Goal: Task Accomplishment & Management: Manage account settings

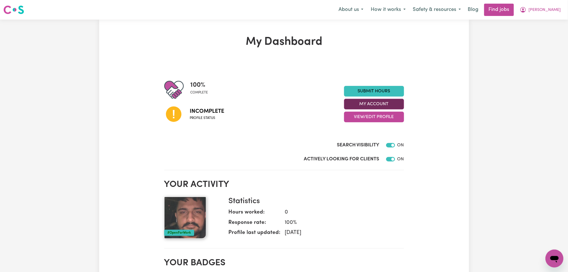
click at [364, 108] on button "My Account" at bounding box center [374, 104] width 60 height 11
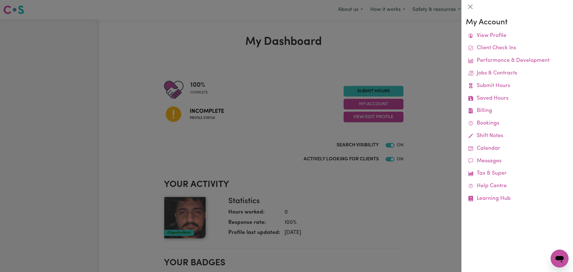
click at [360, 125] on div at bounding box center [286, 136] width 573 height 272
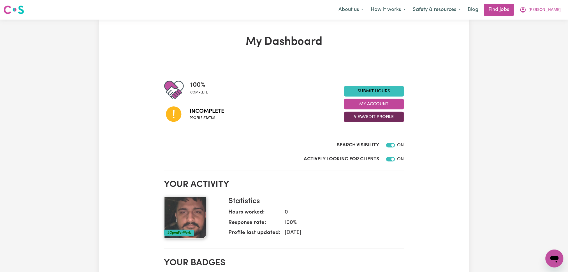
click at [360, 116] on button "View/Edit Profile" at bounding box center [374, 117] width 60 height 11
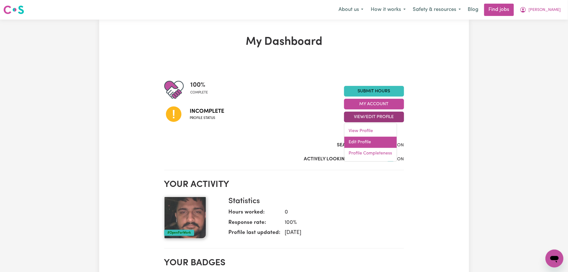
click at [360, 141] on link "Edit Profile" at bounding box center [370, 142] width 52 height 11
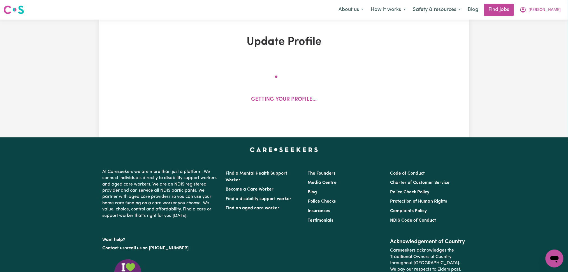
select select "[DEMOGRAPHIC_DATA]"
select select "[DEMOGRAPHIC_DATA] Work Visa"
select select "Studying a healthcare related degree or qualification"
select select "50"
select select "55"
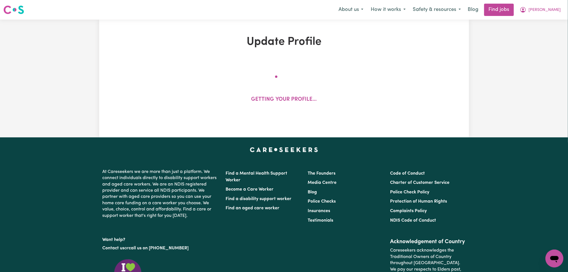
select select "55"
select select "60"
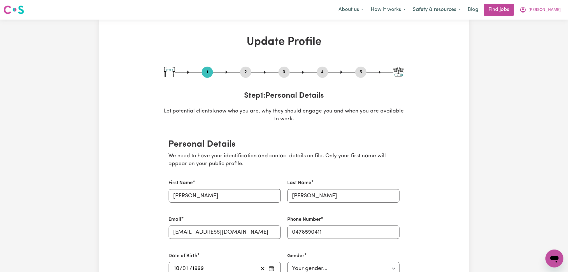
click at [243, 71] on button "2" at bounding box center [245, 72] width 11 height 7
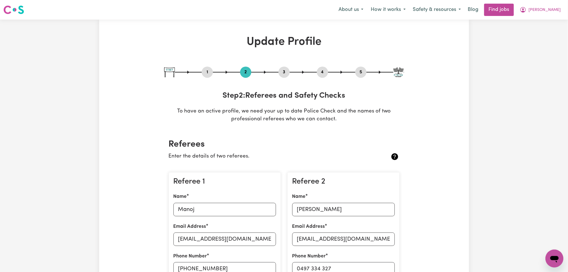
scroll to position [74, 0]
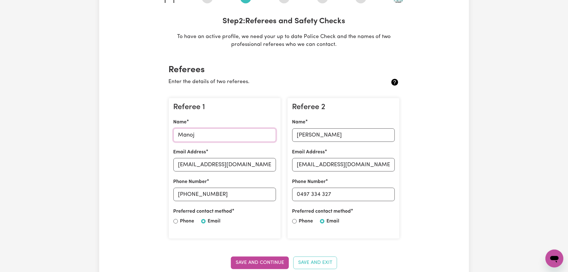
click at [206, 129] on input "Manoj" at bounding box center [224, 135] width 102 height 13
click at [214, 166] on input "[EMAIL_ADDRESS][DOMAIN_NAME]" at bounding box center [224, 164] width 102 height 13
drag, startPoint x: 188, startPoint y: 192, endPoint x: 256, endPoint y: 193, distance: 67.8
click at [256, 193] on input "[PHONE_NUMBER]" at bounding box center [224, 194] width 102 height 13
drag, startPoint x: 324, startPoint y: 142, endPoint x: 320, endPoint y: 134, distance: 9.0
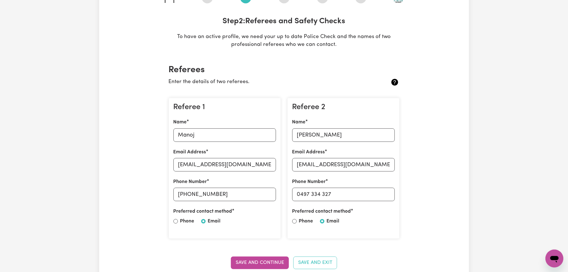
click at [324, 142] on div "Referee 2 Name [PERSON_NAME] Email Address [EMAIL_ADDRESS][DOMAIN_NAME] Phone N…" at bounding box center [343, 168] width 112 height 141
click at [319, 132] on input "[PERSON_NAME]" at bounding box center [343, 135] width 102 height 13
click at [326, 160] on input "[EMAIL_ADDRESS][DOMAIN_NAME]" at bounding box center [343, 164] width 102 height 13
drag, startPoint x: 300, startPoint y: 192, endPoint x: 387, endPoint y: 192, distance: 87.1
click at [387, 192] on input "0497 334 327" at bounding box center [343, 194] width 102 height 13
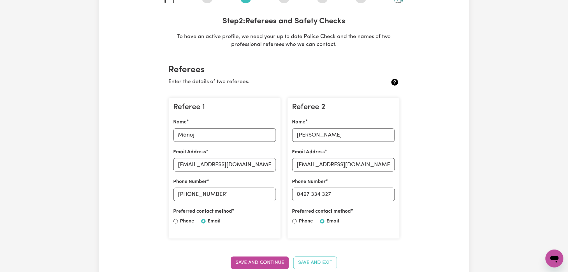
scroll to position [0, 0]
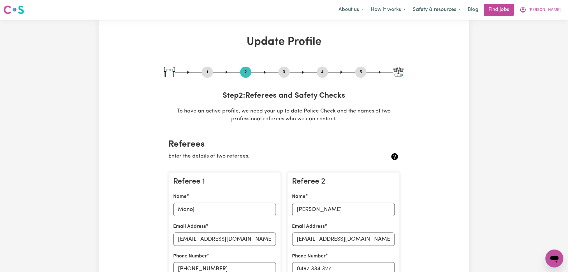
click at [321, 69] on button "4" at bounding box center [322, 72] width 11 height 7
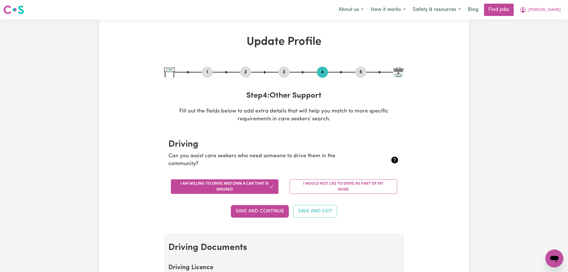
click at [355, 72] on button "5" at bounding box center [360, 72] width 11 height 7
select select "I am providing services privately on my own"
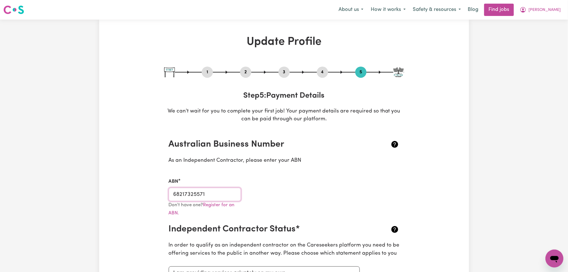
click at [196, 194] on input "68217325571" at bounding box center [205, 194] width 73 height 13
click at [208, 193] on input "68217325571" at bounding box center [205, 194] width 73 height 13
click at [245, 76] on button "2" at bounding box center [245, 72] width 11 height 7
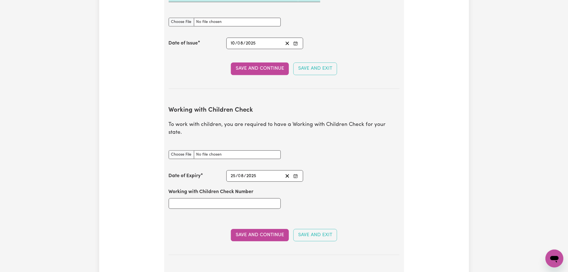
scroll to position [560, 0]
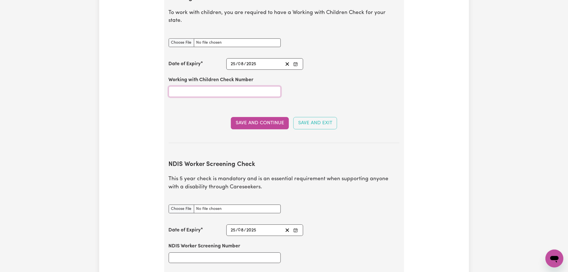
click at [211, 86] on input "Working with Children Check Number" at bounding box center [225, 91] width 112 height 11
paste input "454017237"
type input "454017237"
click at [295, 62] on icon "Enter the Date of Expiry of your Working with Children Check" at bounding box center [295, 64] width 4 height 4
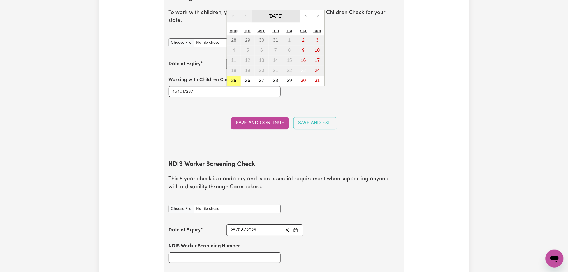
click at [272, 14] on span "[DATE]" at bounding box center [275, 16] width 14 height 5
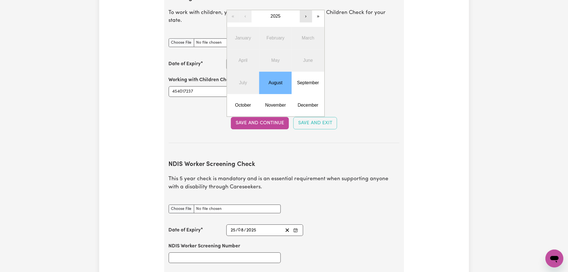
click at [309, 10] on button "›" at bounding box center [306, 16] width 12 height 12
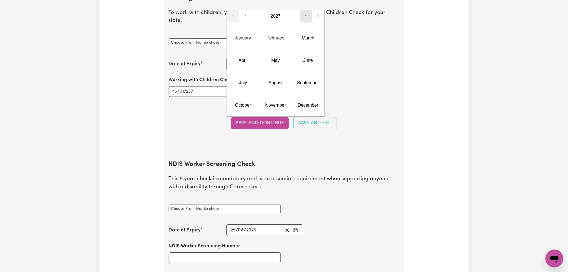
click at [309, 10] on button "›" at bounding box center [306, 16] width 12 height 12
click at [277, 81] on button "August" at bounding box center [275, 83] width 32 height 22
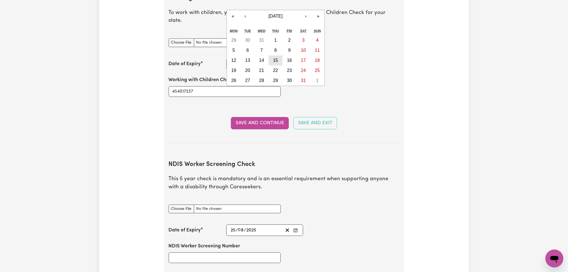
click at [275, 58] on abbr "15" at bounding box center [275, 60] width 5 height 5
type input "[DATE]"
type input "15"
type input "2030"
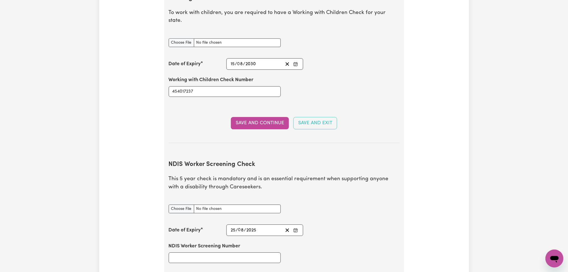
click at [296, 62] on icon "Enter the Date of Expiry of your Working with Children Check" at bounding box center [295, 64] width 4 height 4
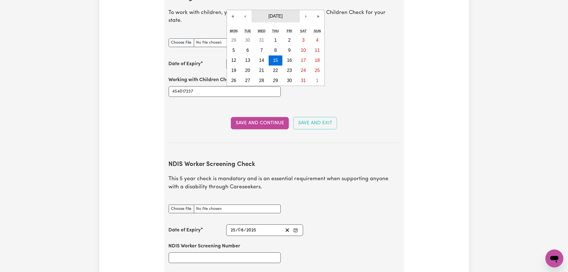
click at [277, 14] on span "[DATE]" at bounding box center [275, 16] width 14 height 5
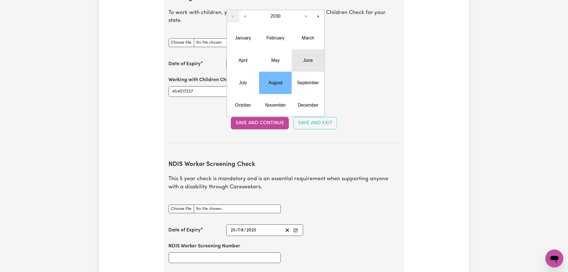
click at [312, 57] on button "June" at bounding box center [307, 60] width 32 height 22
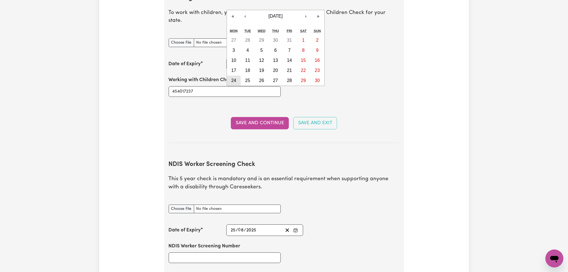
click at [233, 78] on abbr "24" at bounding box center [233, 80] width 5 height 5
type input "[DATE]"
type input "24"
type input "6"
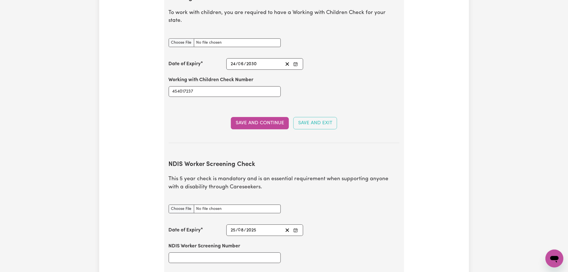
click at [175, 121] on div "Save and Continue Save and Exit" at bounding box center [284, 123] width 231 height 12
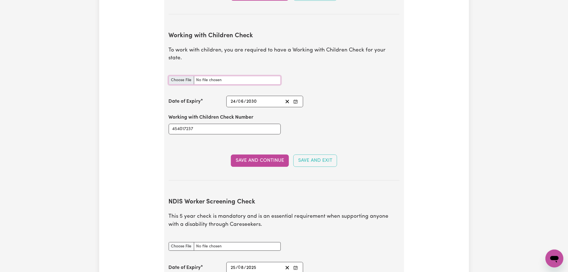
click at [170, 76] on input "Working with Children Check document" at bounding box center [225, 80] width 112 height 9
type input "C:\fakepath\[PERSON_NAME] WWVP 454017237 - 24062030.jpg"
click at [245, 155] on button "Save and Continue" at bounding box center [260, 161] width 58 height 12
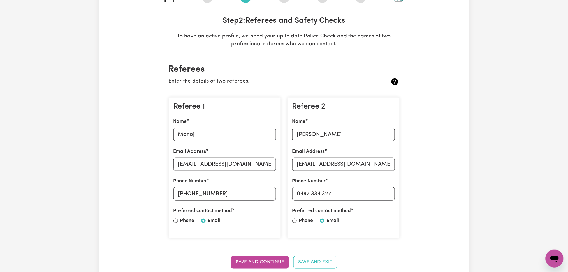
scroll to position [0, 0]
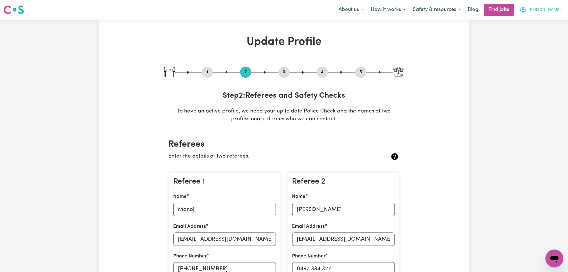
click at [554, 13] on button "[PERSON_NAME]" at bounding box center [540, 10] width 48 height 12
click at [543, 32] on link "My Dashboard" at bounding box center [542, 32] width 44 height 11
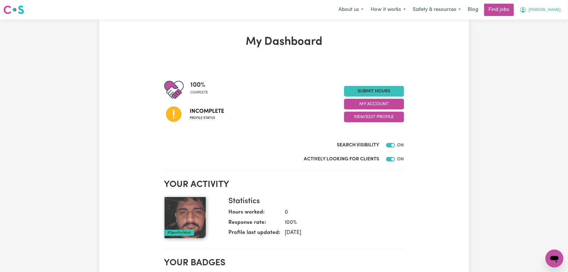
click at [557, 10] on span "[PERSON_NAME]" at bounding box center [544, 10] width 32 height 6
click at [554, 44] on link "Logout" at bounding box center [542, 43] width 44 height 11
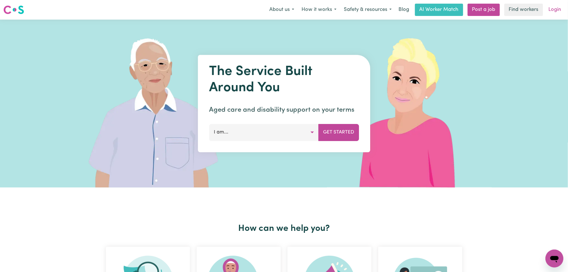
click at [554, 11] on link "Login" at bounding box center [554, 10] width 19 height 12
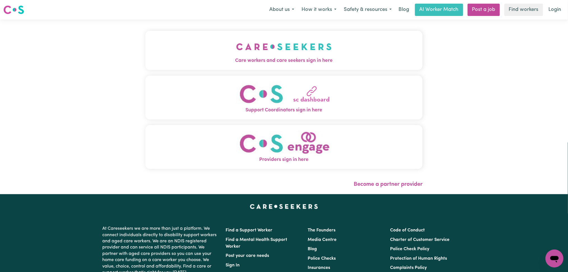
click at [218, 46] on button "Care workers and care seekers sign in here" at bounding box center [283, 50] width 277 height 39
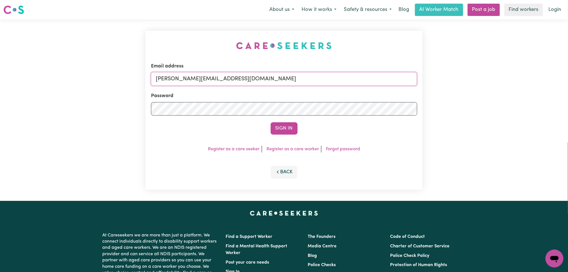
click at [240, 77] on input "[PERSON_NAME][EMAIL_ADDRESS][DOMAIN_NAME]" at bounding box center [284, 78] width 266 height 13
drag, startPoint x: 184, startPoint y: 79, endPoint x: 308, endPoint y: 86, distance: 124.2
click at [308, 86] on div "Email address Superuser~[EMAIL_ADDRESS][DOMAIN_NAME]" at bounding box center [284, 74] width 266 height 23
type input "Superuser~[EMAIL_ADDRESS][DOMAIN_NAME]"
click at [289, 125] on button "Sign In" at bounding box center [283, 128] width 27 height 12
